Goal: Task Accomplishment & Management: Use online tool/utility

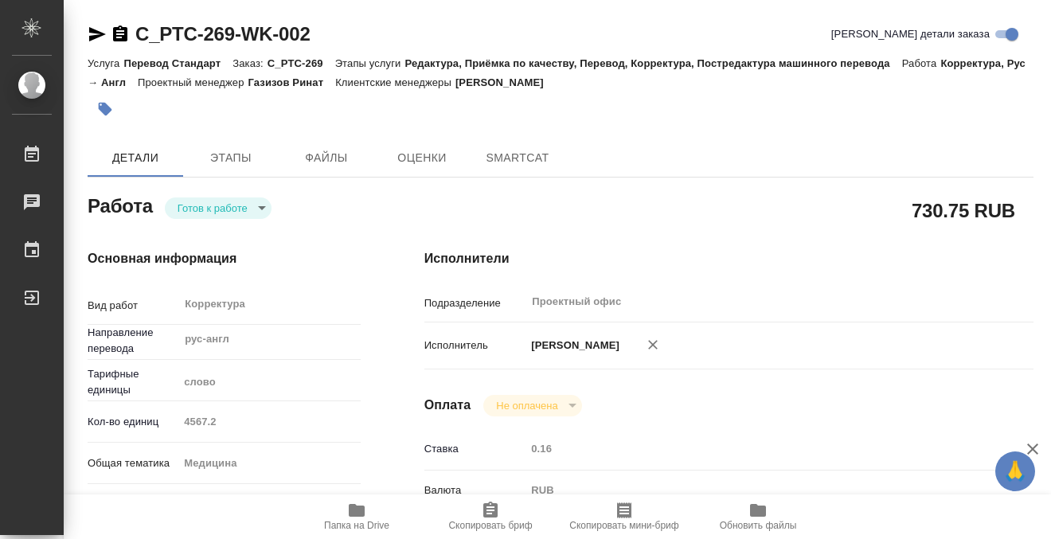
type textarea "x"
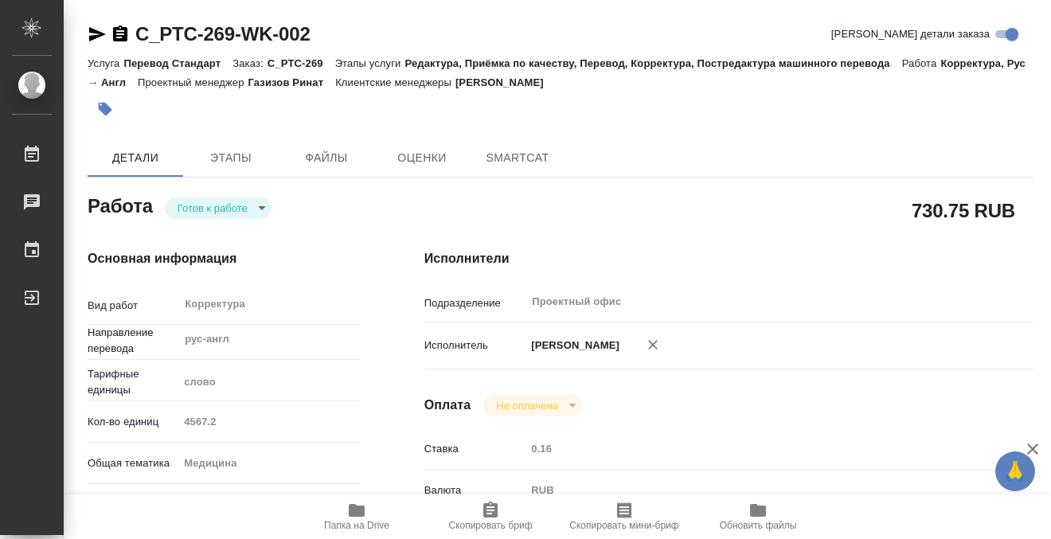
type textarea "x"
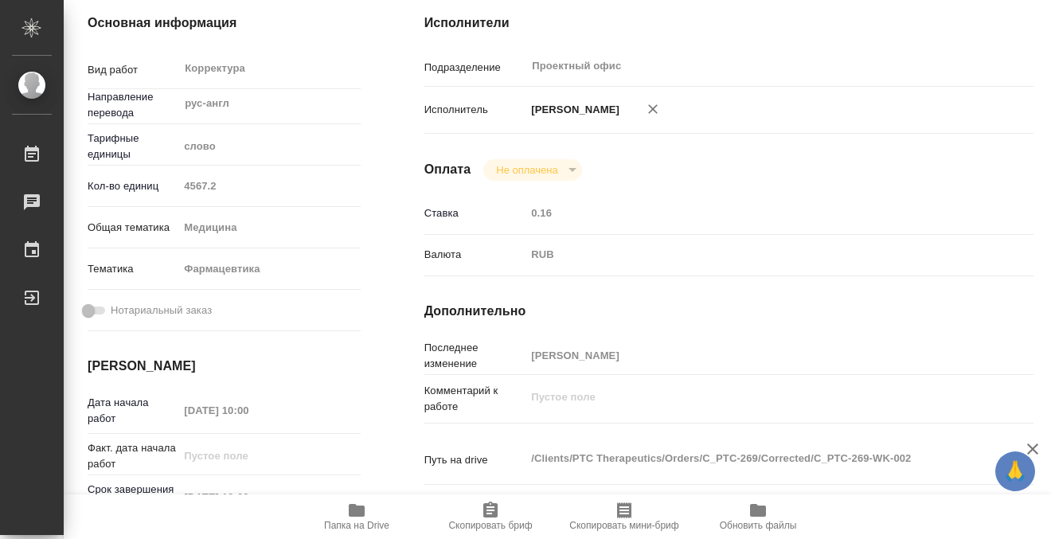
scroll to position [261, 0]
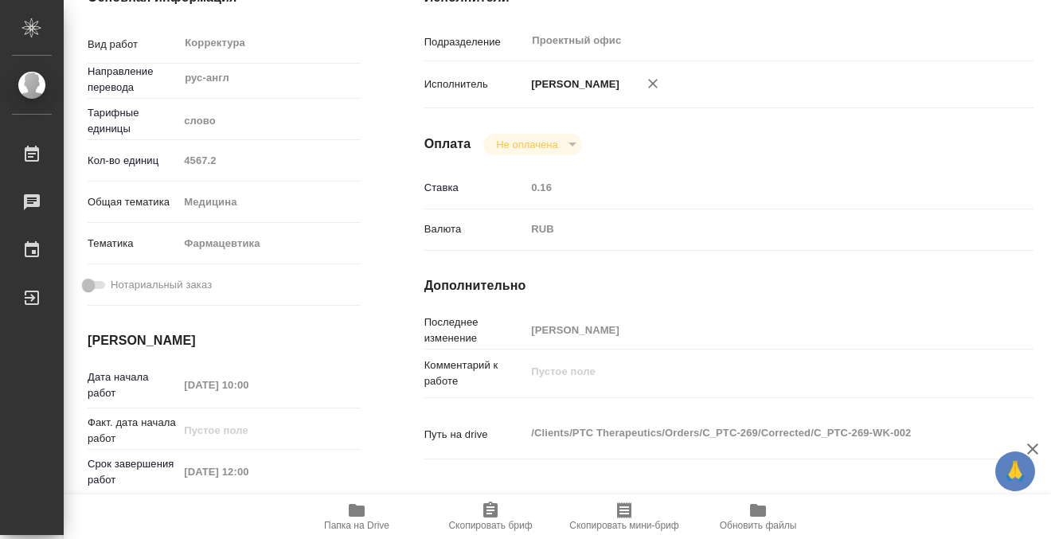
type textarea "x"
